Goal: Information Seeking & Learning: Check status

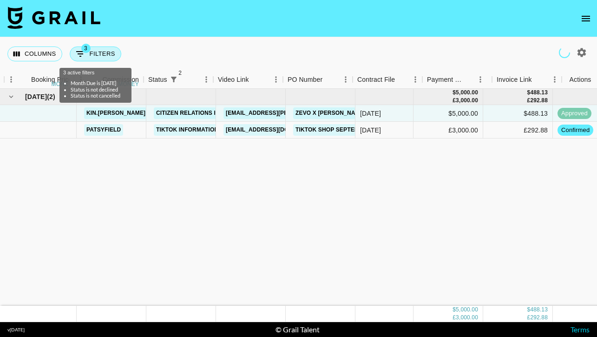
scroll to position [0, 410]
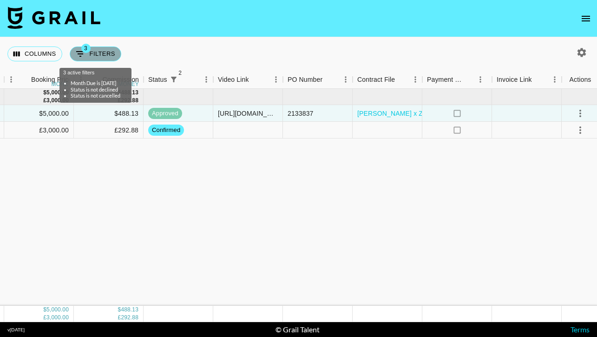
click at [96, 52] on button "3 Filters" at bounding box center [96, 53] width 52 height 15
select select "monthDue2"
select select "[DATE]"
select select "status"
select select "not"
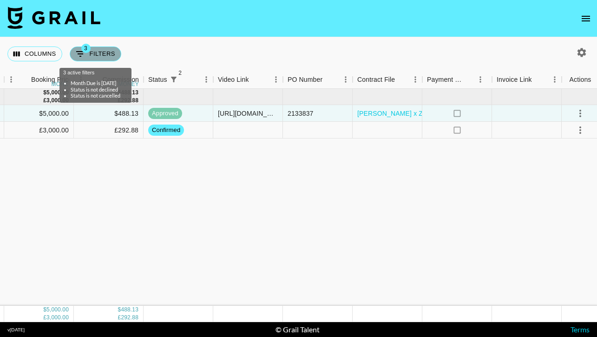
select select "declined"
select select "status"
select select "not"
select select "cancelled"
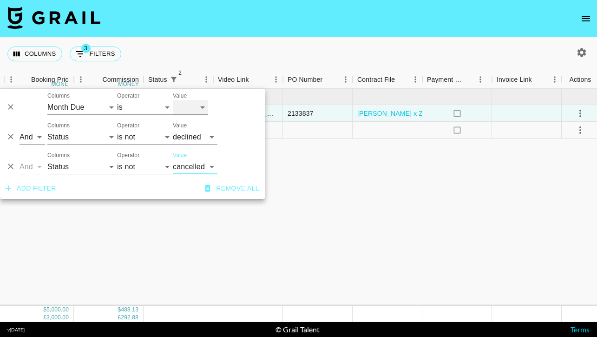
click at [194, 108] on select "[DATE] [DATE] '[DATE] May '[DATE] Mar '[DATE] Jan '[DATE] Nov '[DATE] Sep '[DAT…" at bounding box center [190, 107] width 35 height 15
select select "[DATE]"
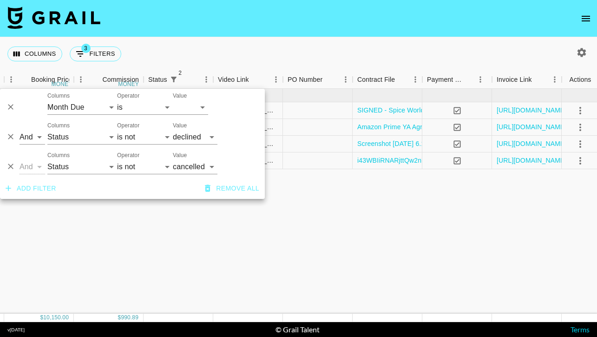
click at [362, 47] on div "Columns 3 Filters + Booking" at bounding box center [298, 53] width 597 height 33
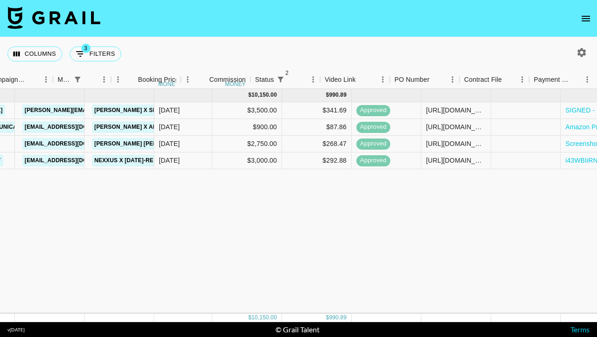
scroll to position [0, 47]
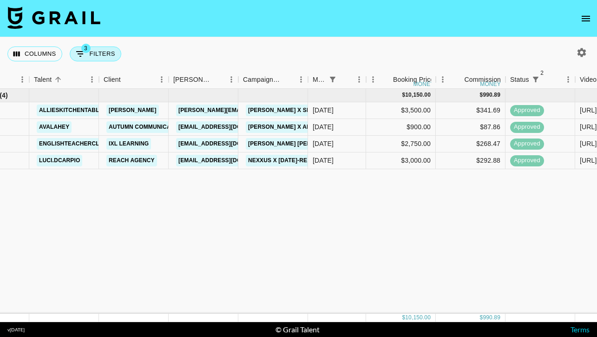
click at [94, 53] on button "3 Filters" at bounding box center [96, 53] width 52 height 15
select select "monthDue2"
select select "[DATE]"
select select "status"
select select "not"
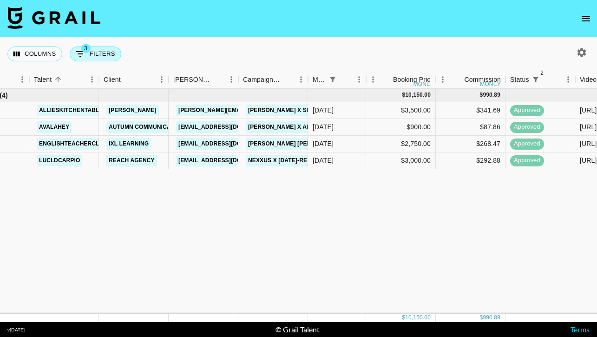
select select "declined"
select select "status"
select select "not"
select select "cancelled"
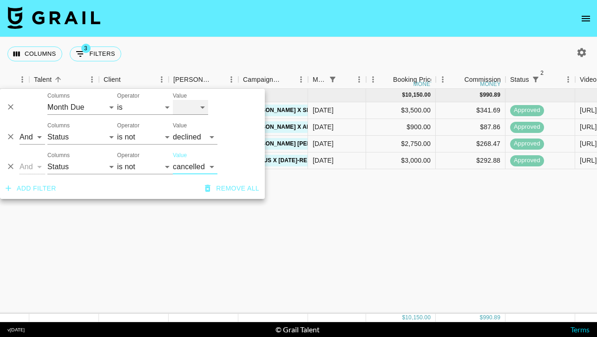
click at [195, 106] on select "[DATE] [DATE] '[DATE] May '[DATE] Mar '[DATE] Jan '[DATE] Nov '[DATE] Sep '[DAT…" at bounding box center [190, 107] width 35 height 15
select select "[DATE]"
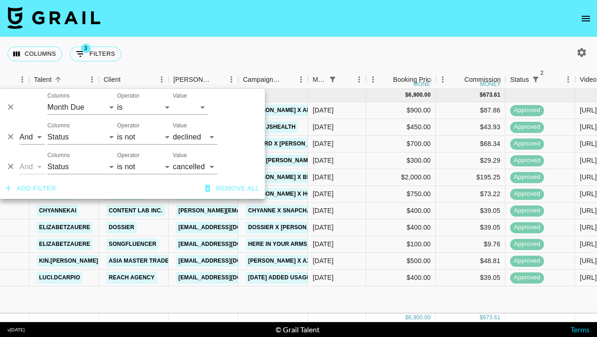
click at [347, 44] on div "Columns 3 Filters + Booking" at bounding box center [298, 53] width 597 height 33
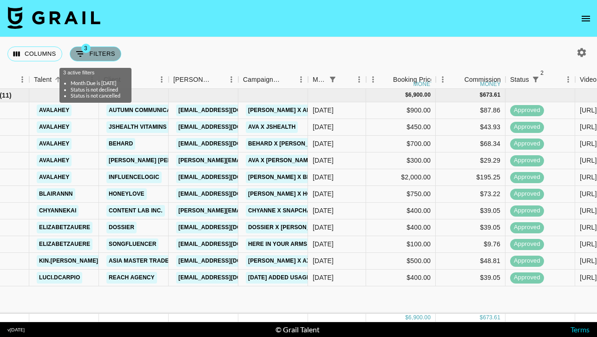
click at [99, 56] on button "3 Filters" at bounding box center [96, 53] width 52 height 15
select select "monthDue2"
select select "[DATE]"
select select "status"
select select "not"
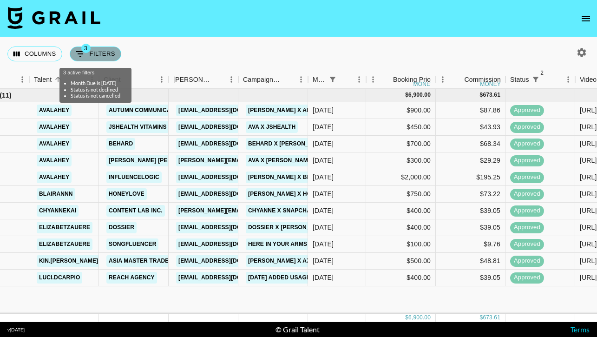
select select "declined"
select select "status"
select select "not"
select select "cancelled"
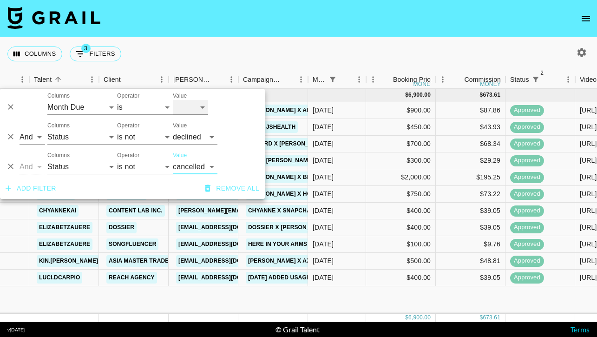
click at [185, 107] on select "[DATE] [DATE] '[DATE] May '[DATE] Mar '[DATE] Jan '[DATE] Nov '[DATE] Sep '[DAT…" at bounding box center [190, 107] width 35 height 15
select select "[DATE]"
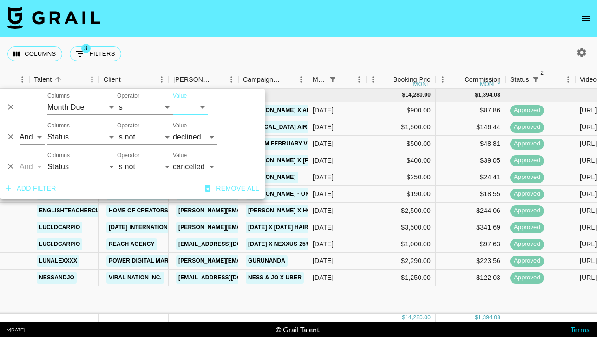
click at [309, 33] on nav at bounding box center [298, 18] width 597 height 37
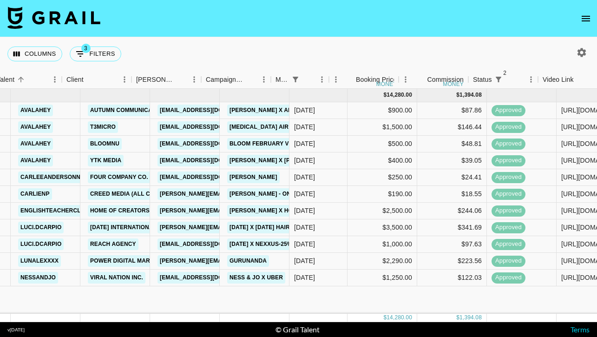
scroll to position [0, 70]
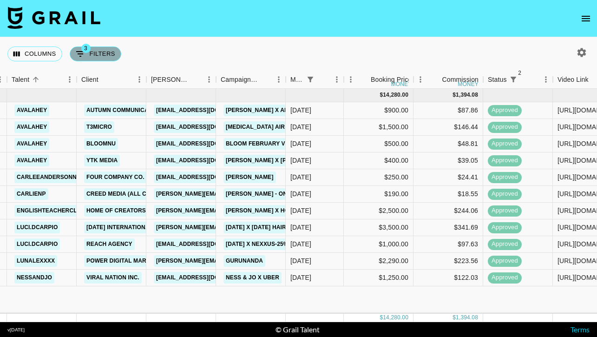
click at [95, 55] on button "3 Filters" at bounding box center [96, 53] width 52 height 15
select select "monthDue2"
select select "[DATE]"
select select "status"
select select "not"
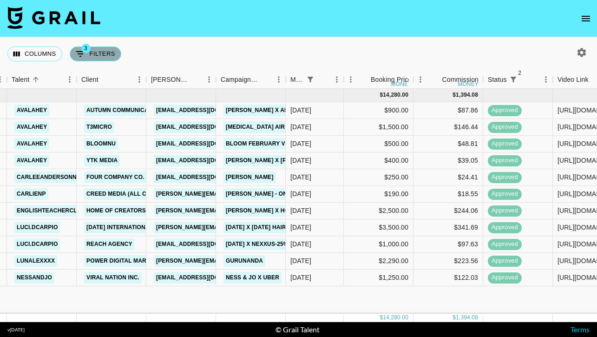
select select "declined"
select select "status"
select select "not"
select select "cancelled"
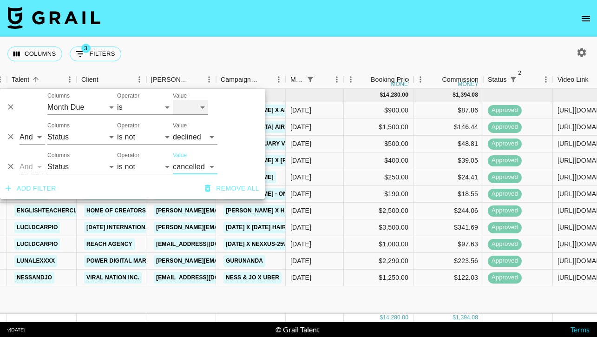
click at [193, 110] on select "[DATE] [DATE] '[DATE] May '[DATE] Mar '[DATE] Jan '[DATE] Nov '[DATE] Sep '[DAT…" at bounding box center [190, 107] width 35 height 15
select select "[DATE]"
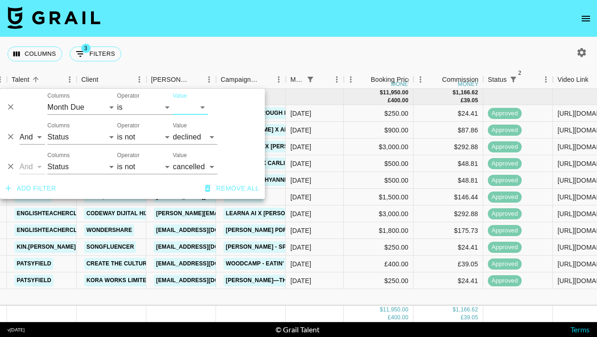
click at [348, 44] on div "Columns 3 Filters + Booking" at bounding box center [298, 53] width 597 height 33
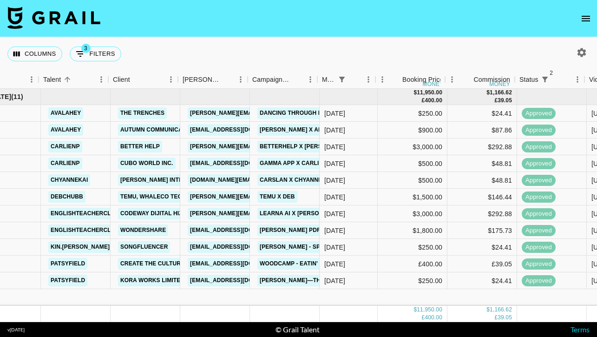
scroll to position [0, 38]
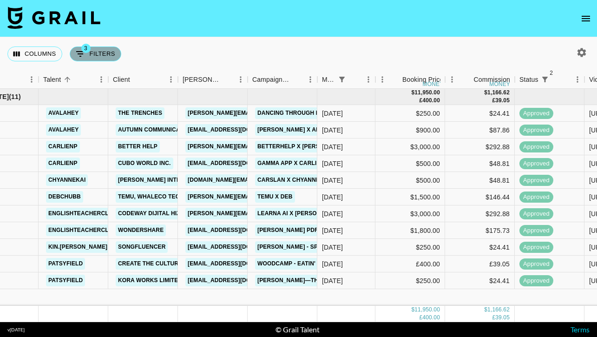
drag, startPoint x: 348, startPoint y: 44, endPoint x: 102, endPoint y: 51, distance: 246.5
click at [102, 51] on button "3 Filters" at bounding box center [96, 53] width 52 height 15
select select "monthDue2"
select select "[DATE]"
select select "status"
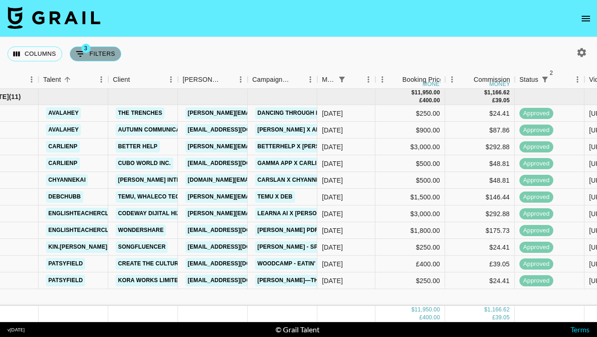
select select "not"
select select "declined"
select select "status"
select select "not"
select select "cancelled"
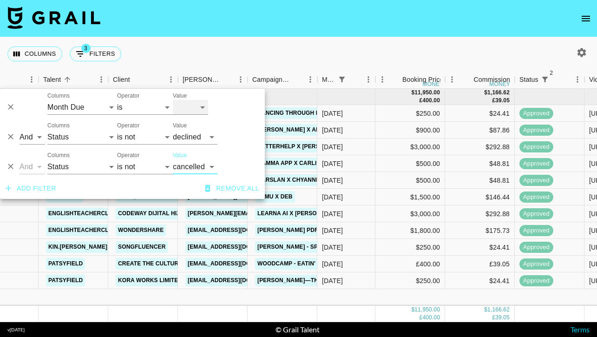
drag, startPoint x: 102, startPoint y: 51, endPoint x: 190, endPoint y: 102, distance: 102.3
click at [190, 102] on select "[DATE] [DATE] '[DATE] May '[DATE] Mar '[DATE] Jan '[DATE] Nov '[DATE] Sep '[DAT…" at bounding box center [190, 107] width 35 height 15
select select "[DATE]"
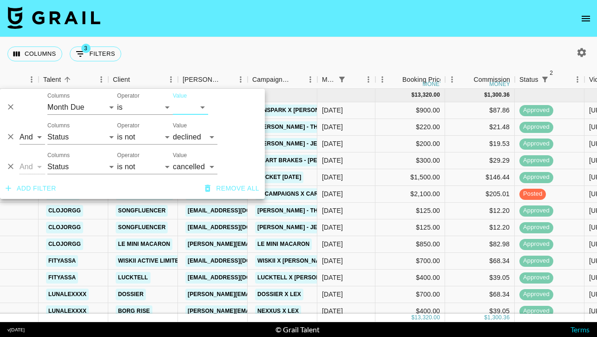
click at [255, 25] on nav at bounding box center [298, 18] width 597 height 37
